Goal: Transaction & Acquisition: Purchase product/service

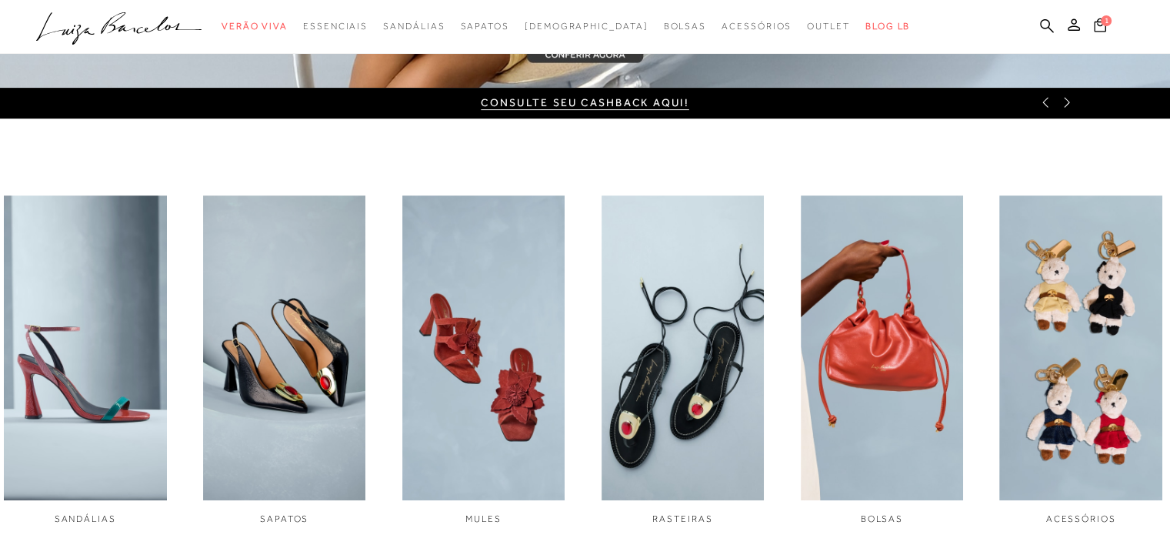
scroll to position [231, 0]
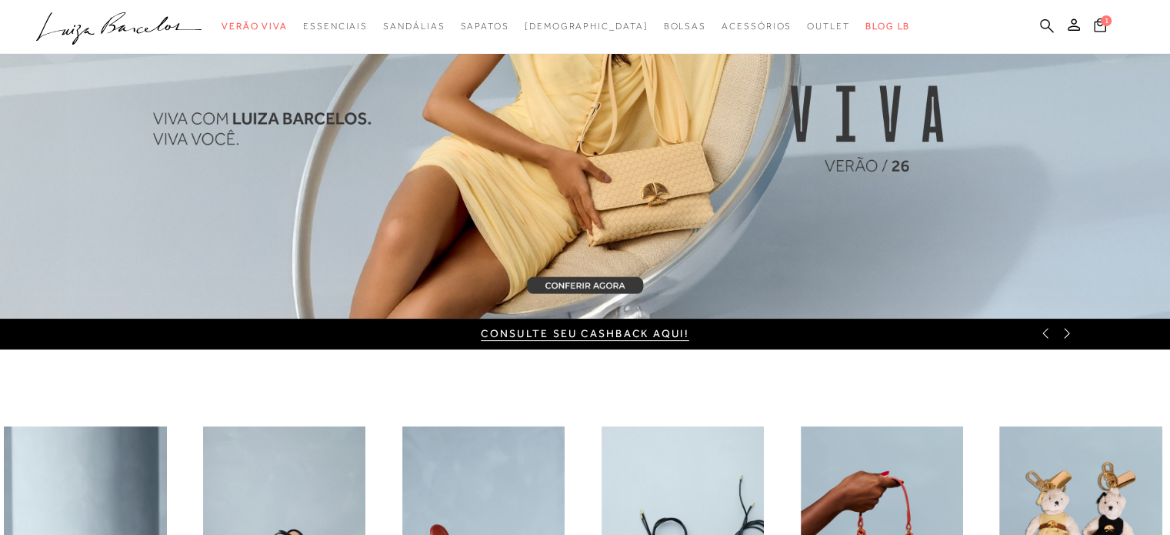
click at [1046, 24] on icon at bounding box center [1047, 25] width 14 height 15
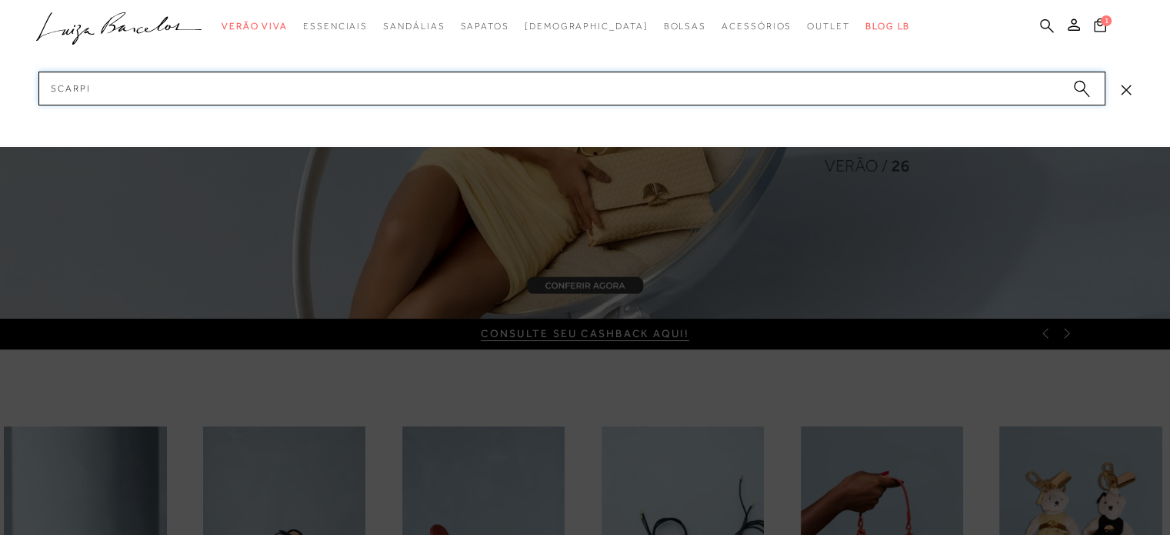
type input "scarpin"
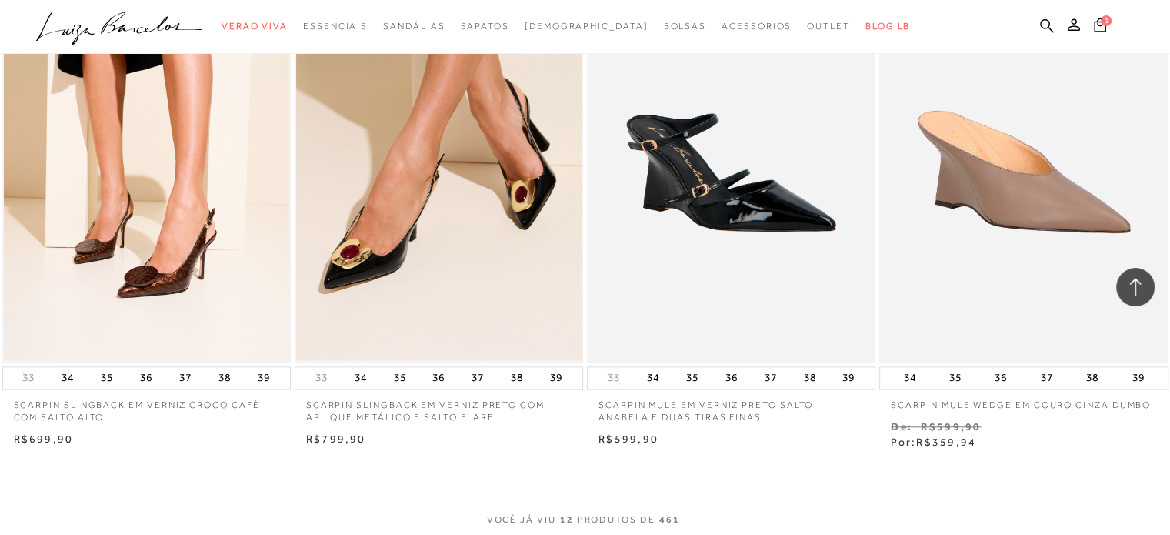
scroll to position [1461, 0]
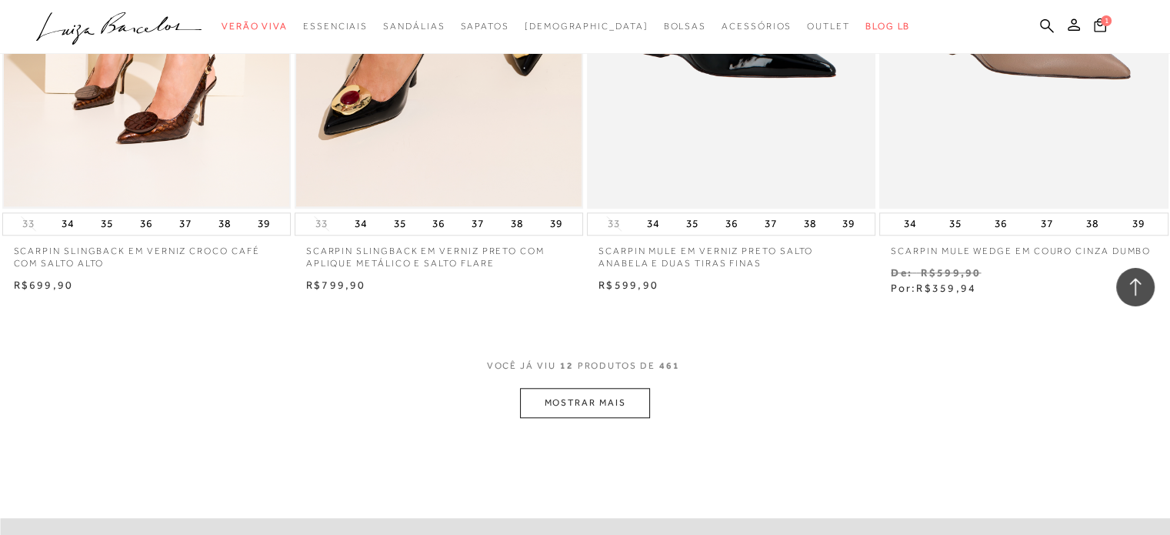
click at [621, 398] on button "MOSTRAR MAIS" at bounding box center [584, 403] width 129 height 30
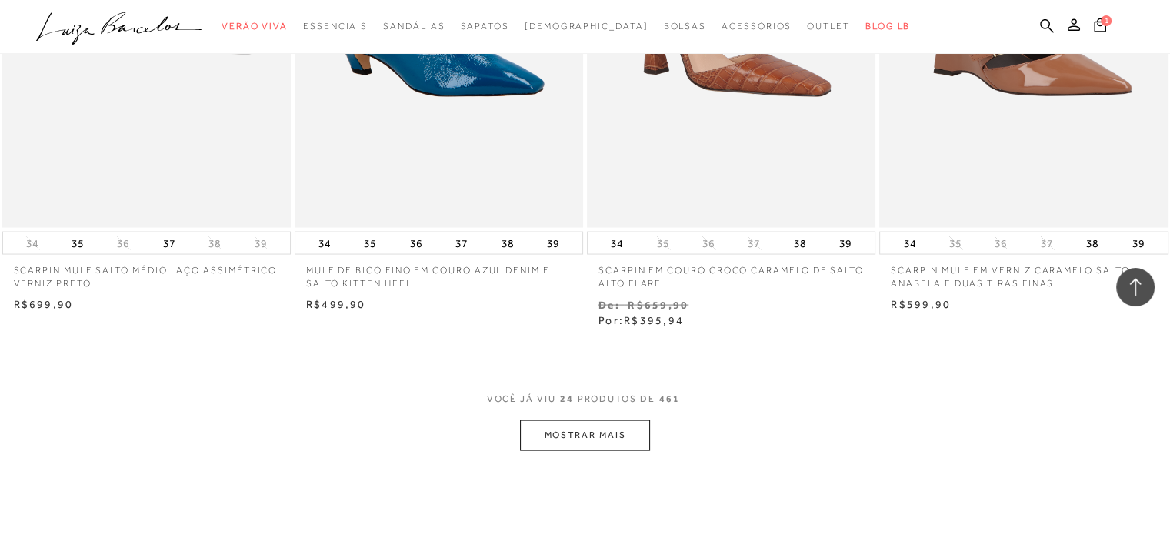
scroll to position [3230, 0]
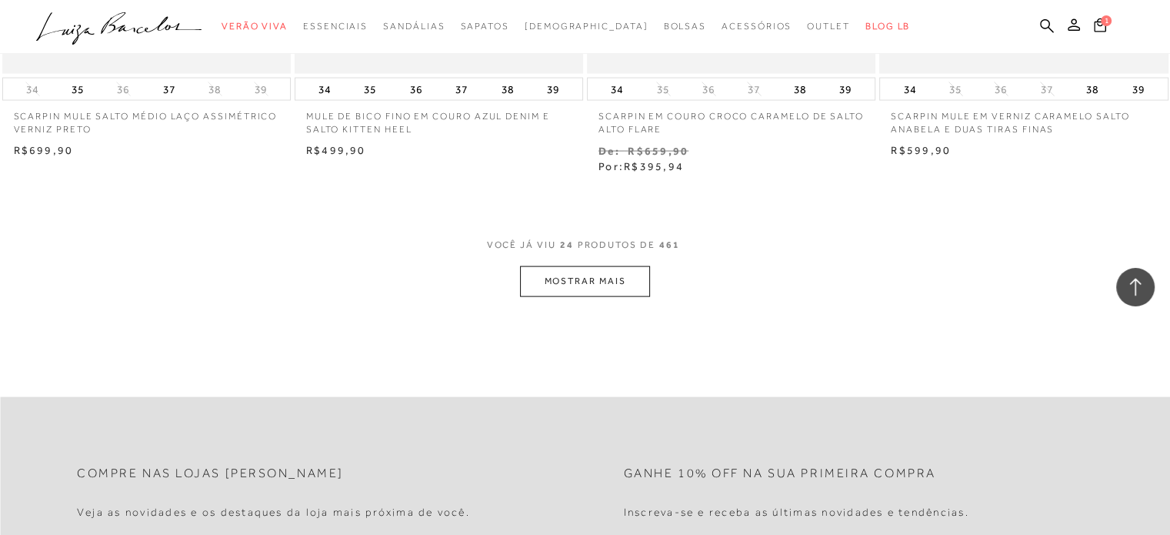
click at [551, 281] on button "MOSTRAR MAIS" at bounding box center [584, 281] width 129 height 30
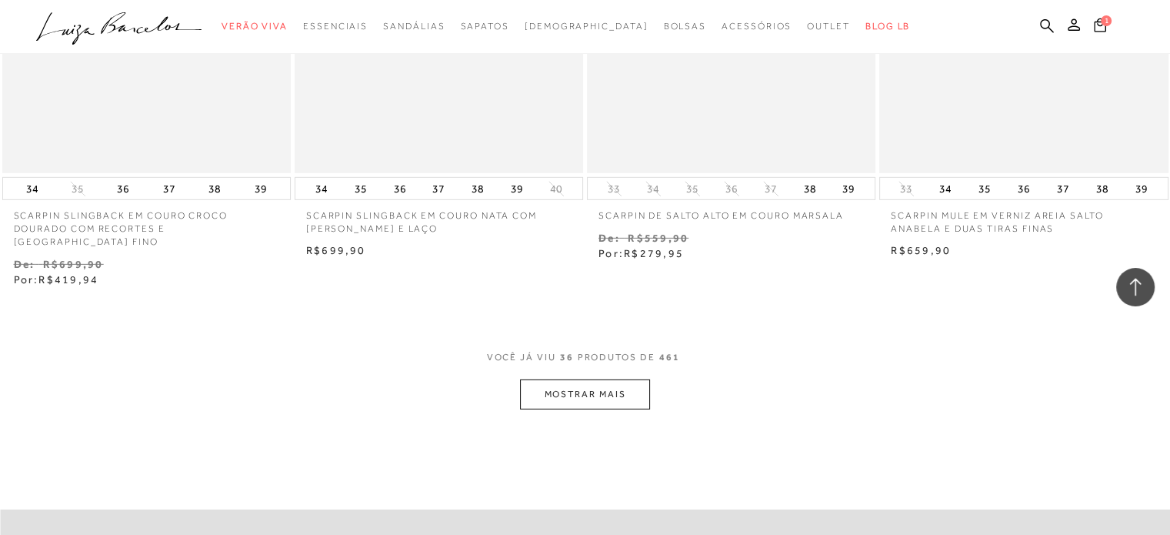
scroll to position [4768, 0]
click at [544, 376] on button "MOSTRAR MAIS" at bounding box center [584, 391] width 129 height 30
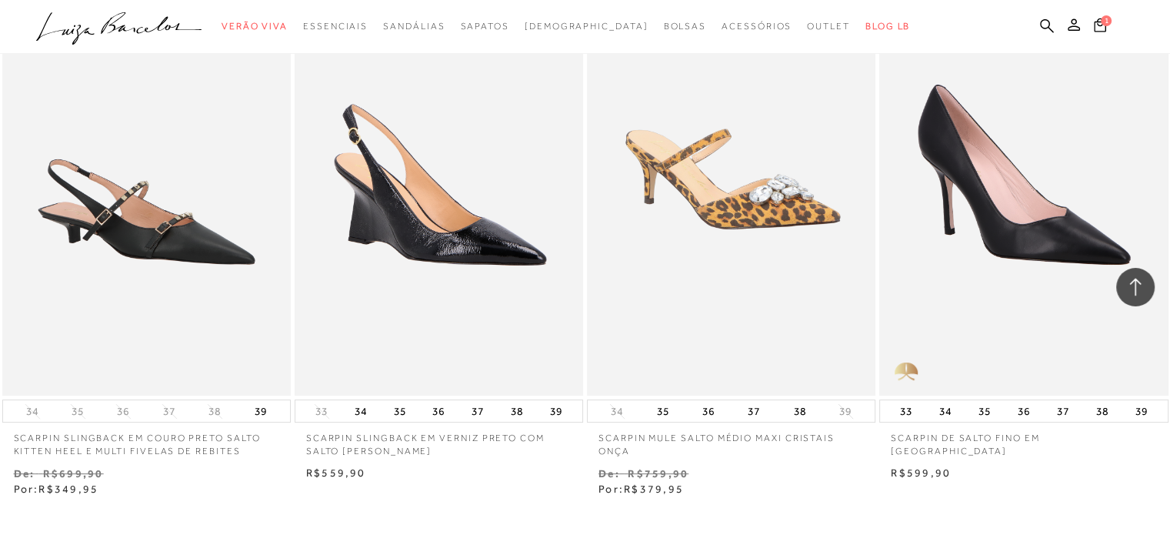
scroll to position [6384, 0]
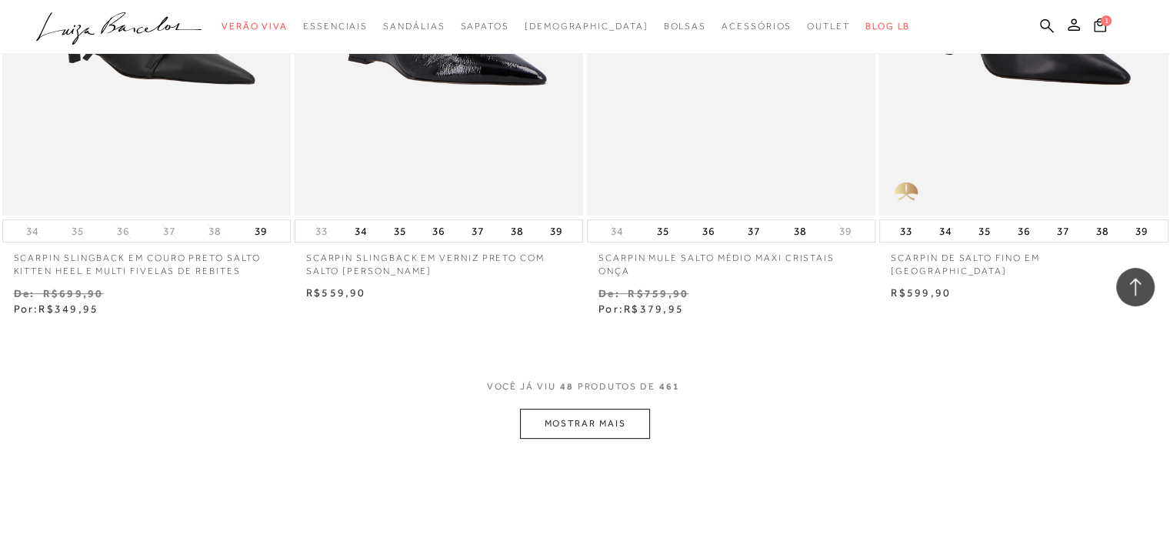
click at [618, 408] on button "MOSTRAR MAIS" at bounding box center [584, 423] width 129 height 30
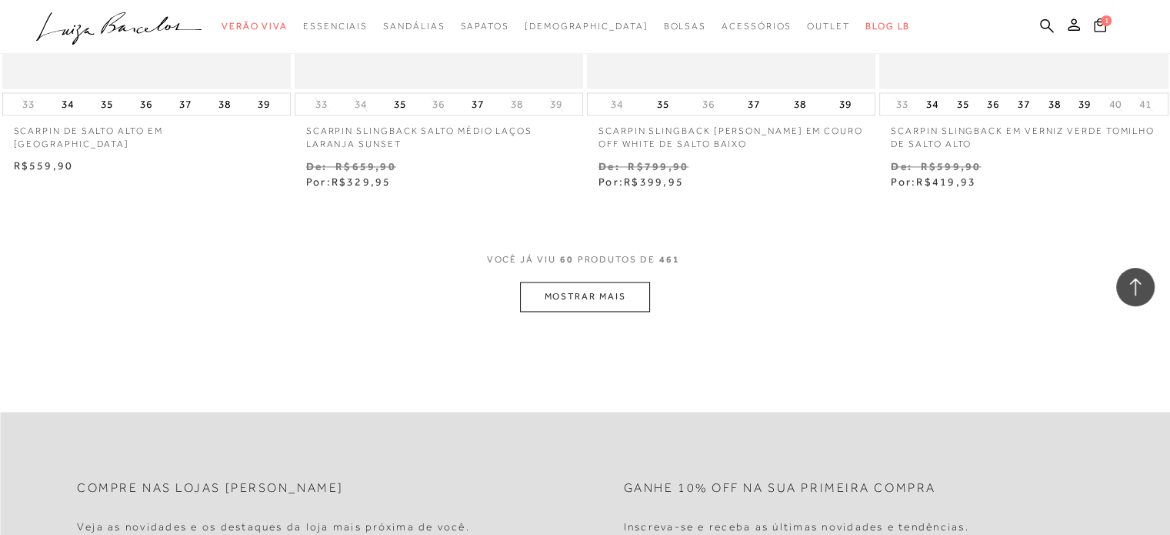
scroll to position [8152, 0]
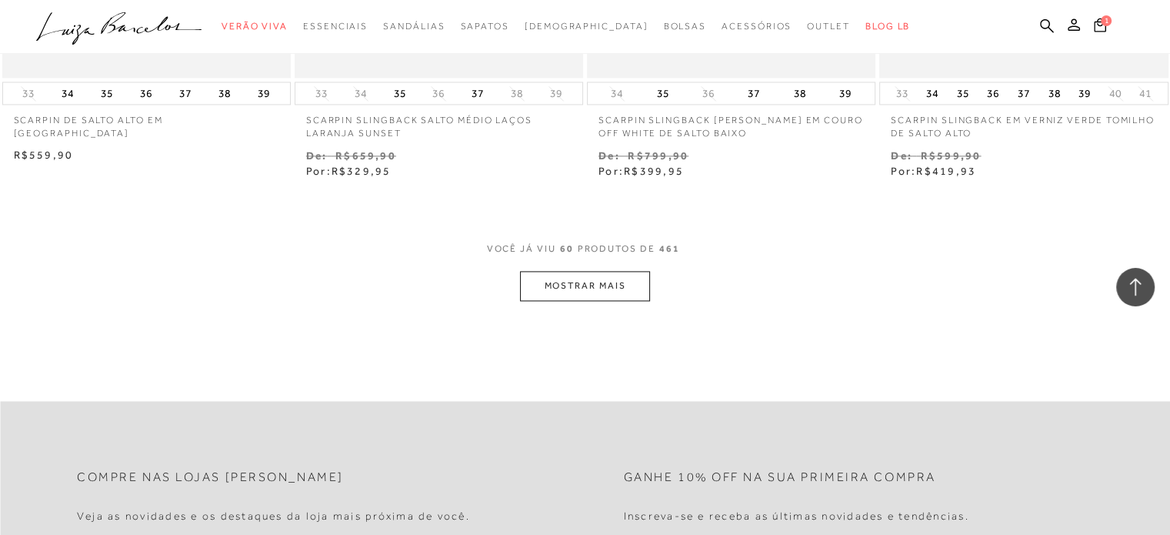
click at [618, 274] on button "MOSTRAR MAIS" at bounding box center [584, 286] width 129 height 30
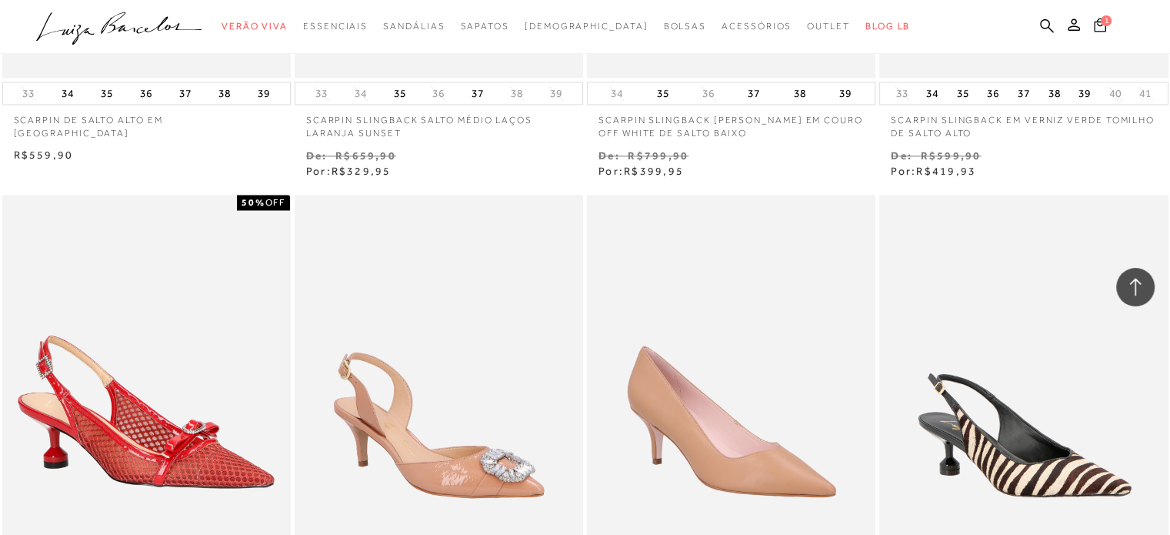
click at [1038, 23] on ul ".a{fill-rule:evenodd;} Verão Viva Em alta Favoritos das Influenciadoras Apostas…" at bounding box center [573, 26] width 1074 height 28
click at [1049, 24] on icon at bounding box center [1047, 25] width 14 height 14
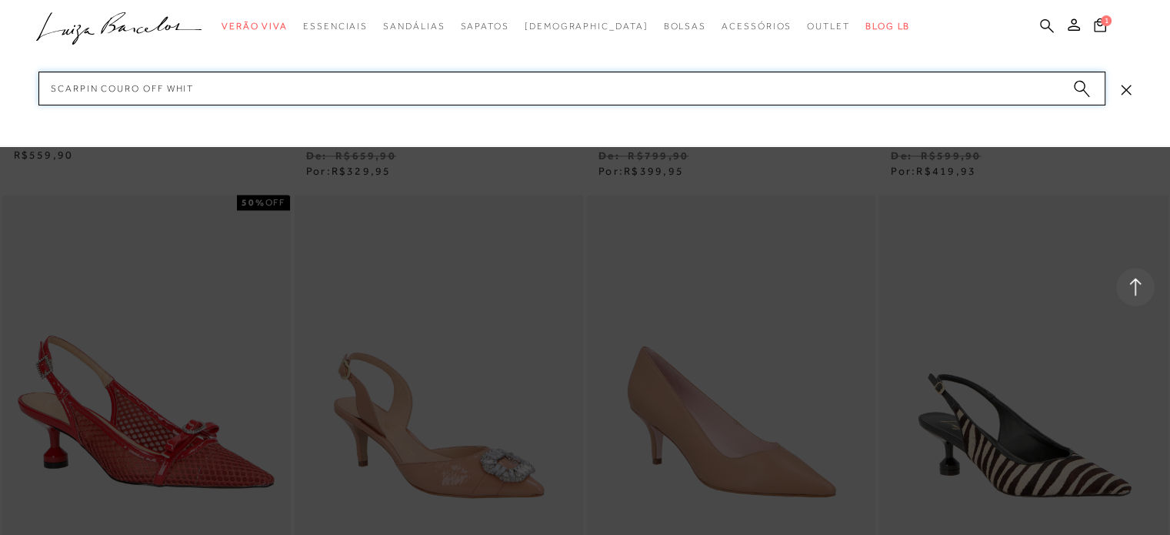
type input "scarpin couro off white"
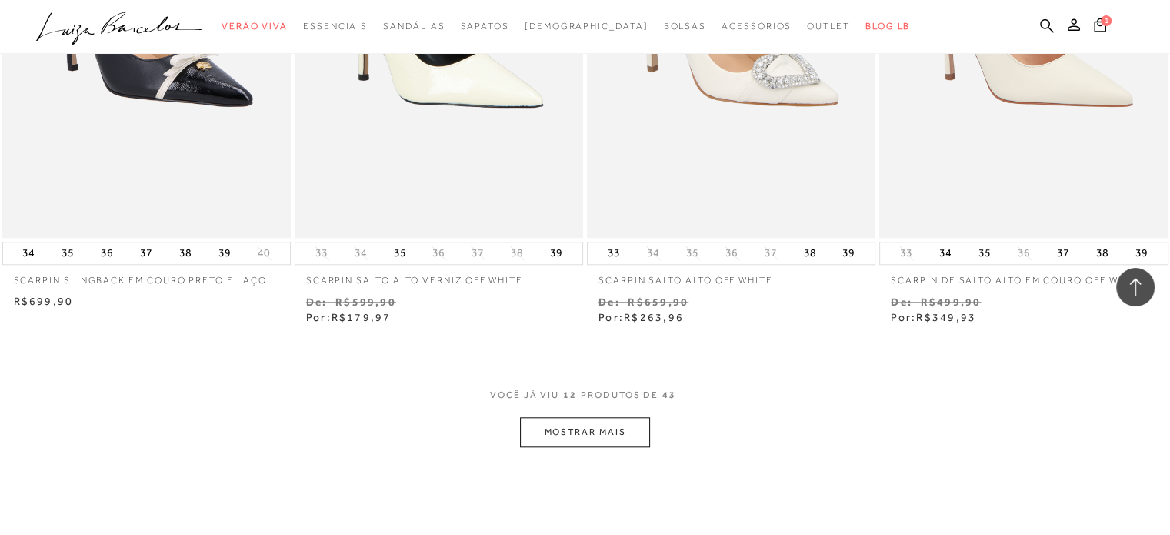
scroll to position [1461, 0]
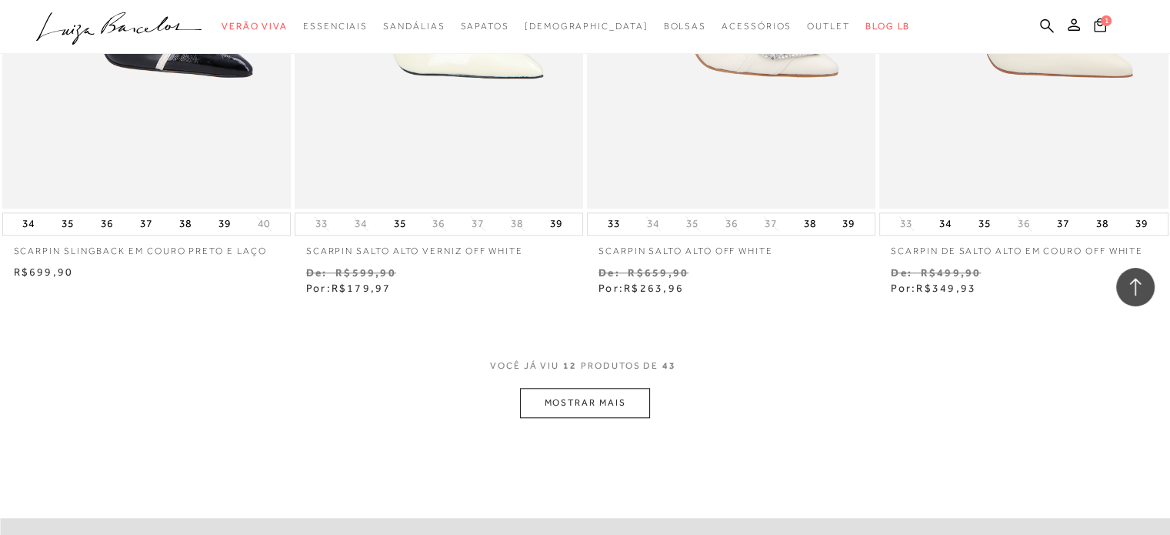
click at [572, 405] on button "MOSTRAR MAIS" at bounding box center [584, 403] width 129 height 30
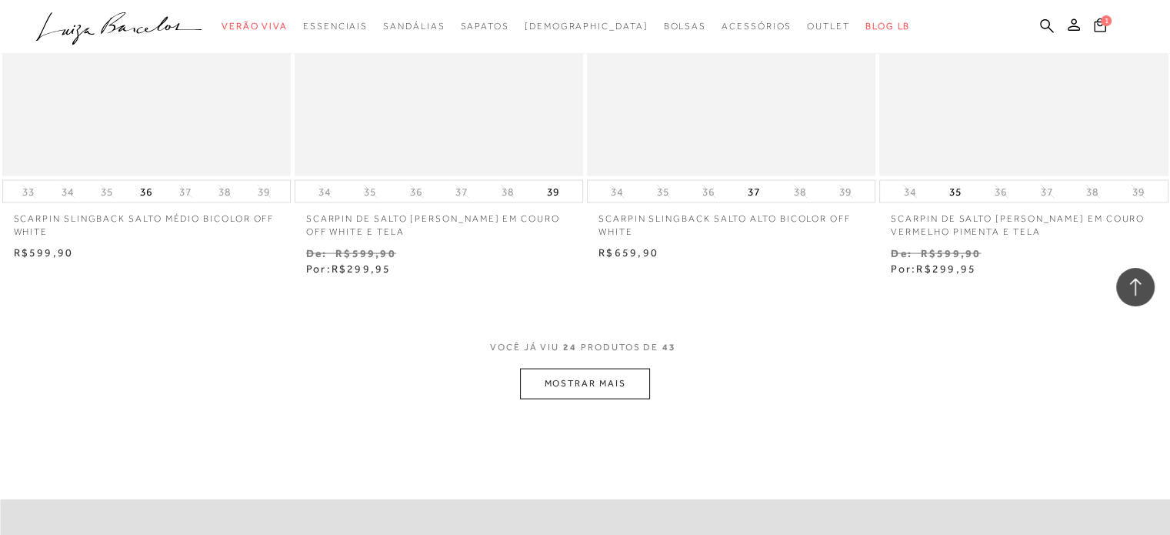
scroll to position [3153, 0]
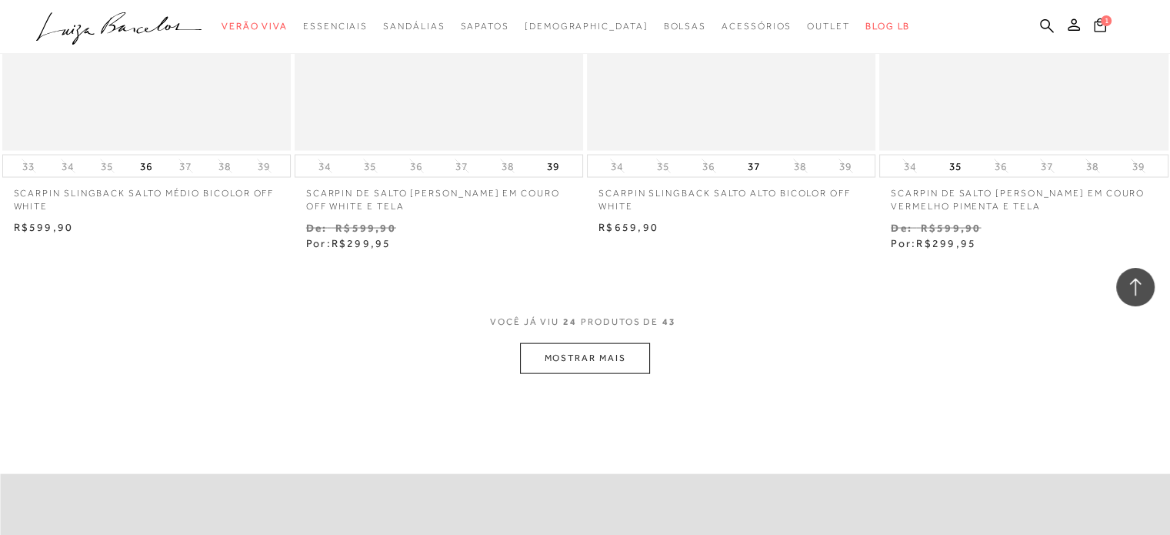
click at [602, 358] on button "MOSTRAR MAIS" at bounding box center [584, 358] width 129 height 30
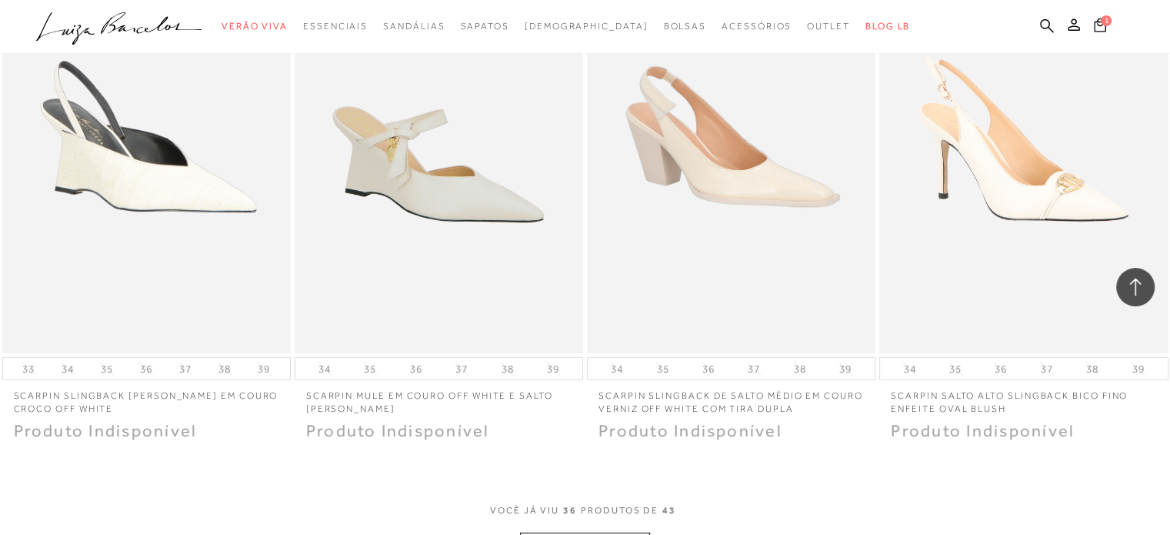
scroll to position [4461, 0]
